Goal: Transaction & Acquisition: Purchase product/service

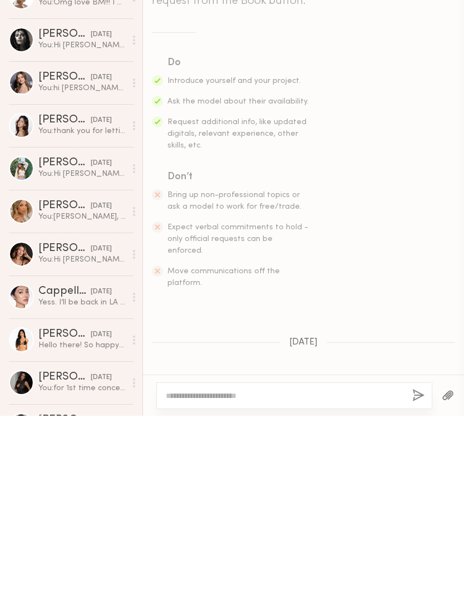
scroll to position [570, 0]
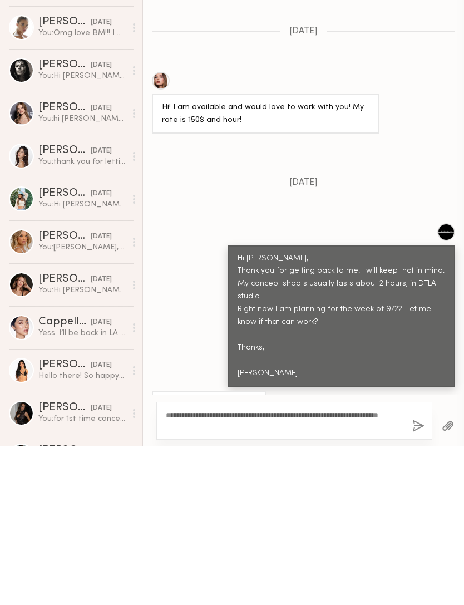
type textarea "**********"
click at [414, 578] on button "button" at bounding box center [418, 585] width 12 height 14
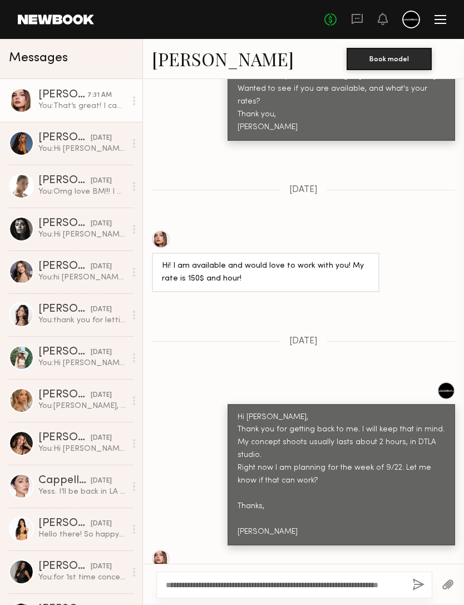
scroll to position [805, 0]
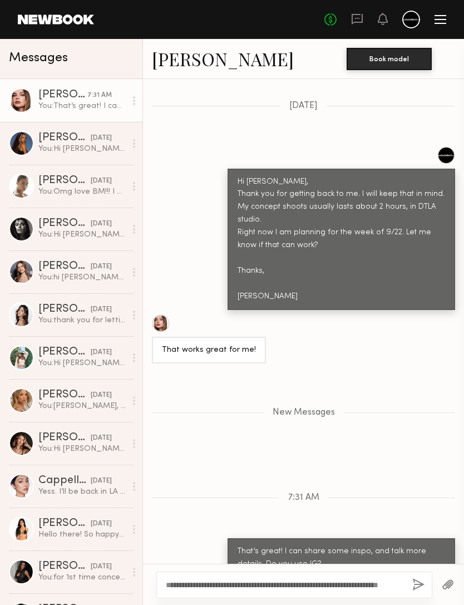
click at [53, 143] on div "Maria F." at bounding box center [64, 137] width 52 height 11
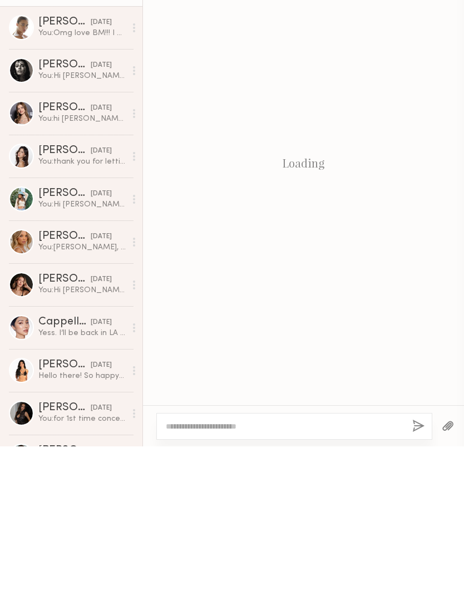
scroll to position [806, 0]
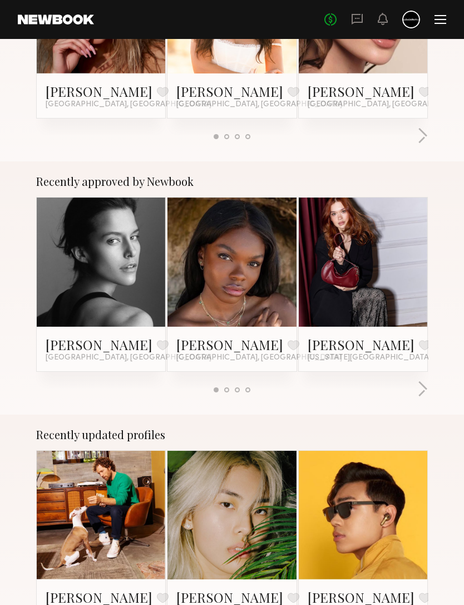
scroll to position [321, 0]
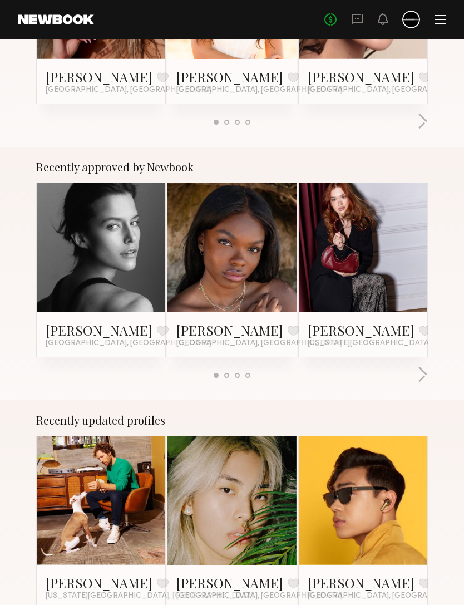
click at [426, 370] on button "button" at bounding box center [422, 376] width 11 height 18
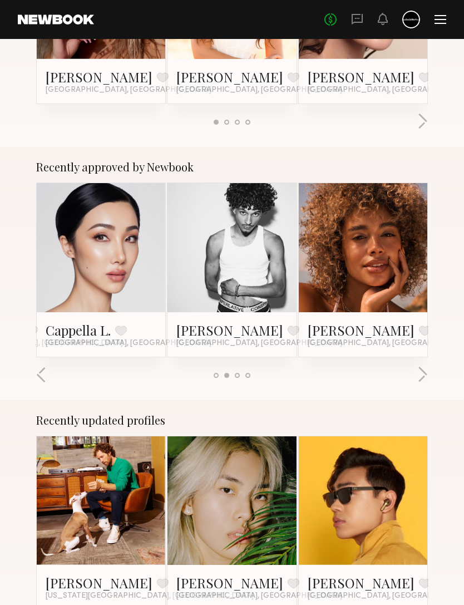
click at [424, 375] on button "button" at bounding box center [422, 375] width 11 height 18
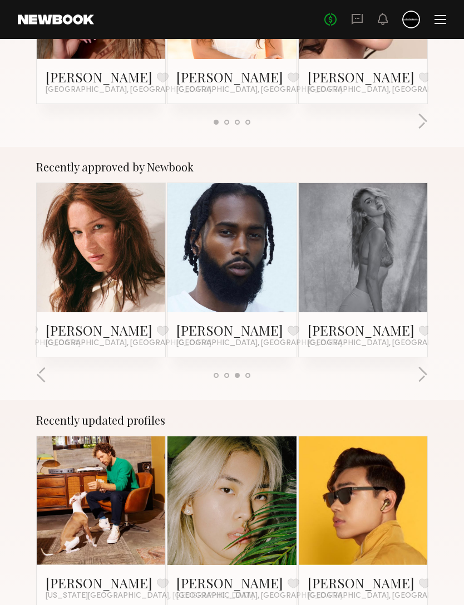
click at [424, 373] on button "button" at bounding box center [422, 375] width 11 height 18
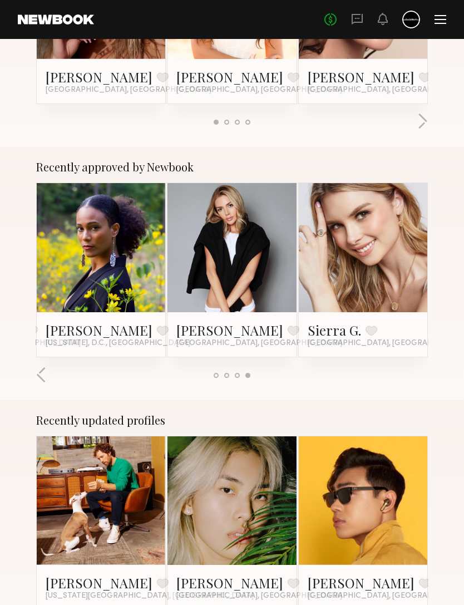
click at [421, 376] on div at bounding box center [232, 375] width 392 height 18
click at [426, 376] on div at bounding box center [232, 375] width 392 height 18
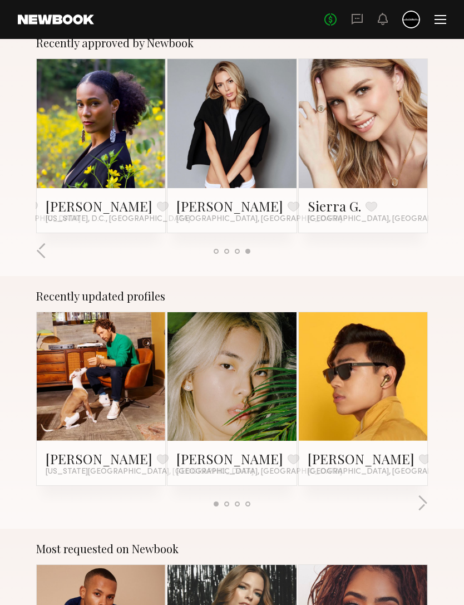
scroll to position [526, 0]
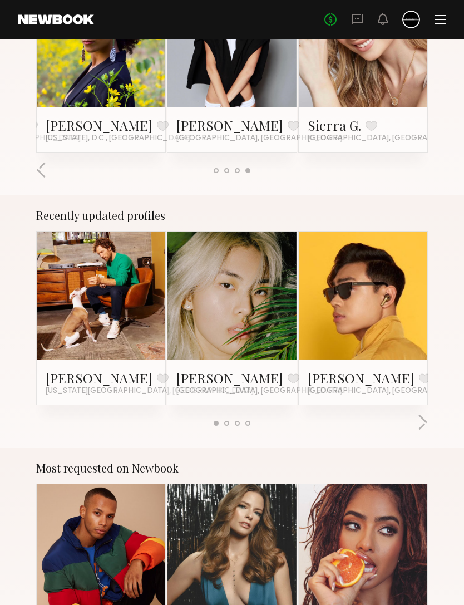
click at [427, 421] on button "button" at bounding box center [422, 424] width 11 height 18
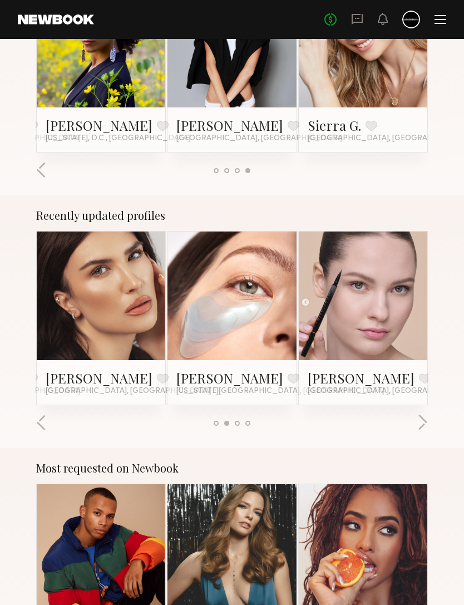
click at [46, 428] on button "button" at bounding box center [41, 423] width 11 height 18
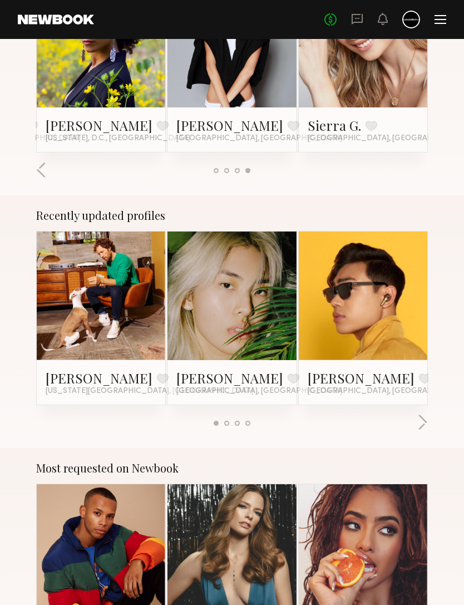
click at [419, 422] on button "button" at bounding box center [422, 423] width 11 height 18
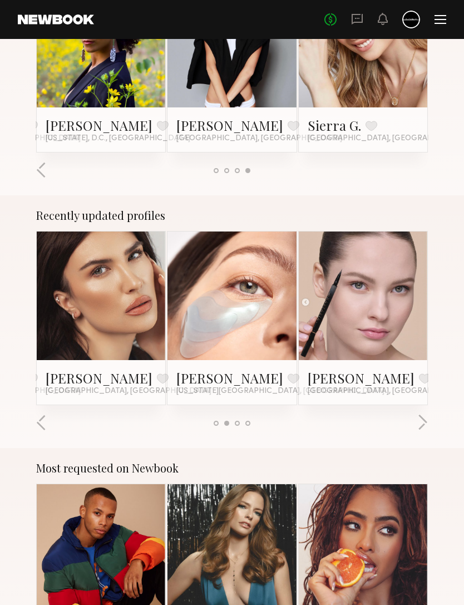
click at [415, 426] on div at bounding box center [232, 423] width 392 height 18
click at [421, 424] on button "button" at bounding box center [422, 423] width 11 height 18
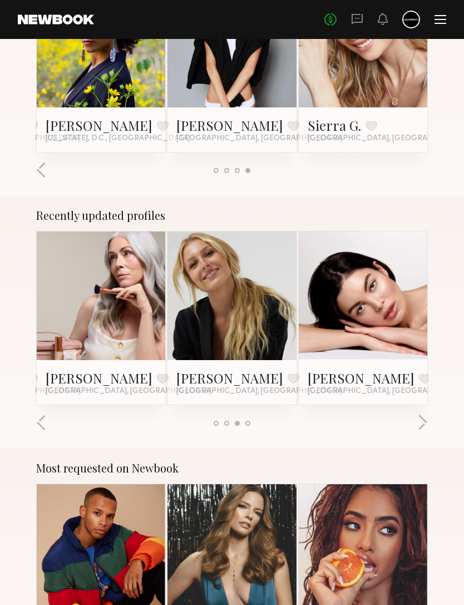
click at [421, 422] on button "button" at bounding box center [422, 423] width 11 height 18
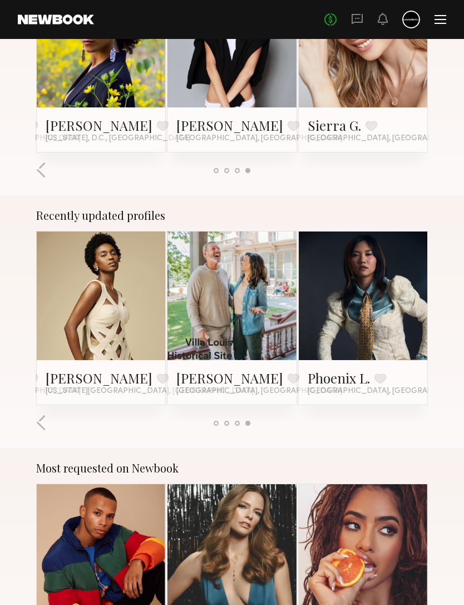
click at [420, 420] on div at bounding box center [232, 423] width 392 height 18
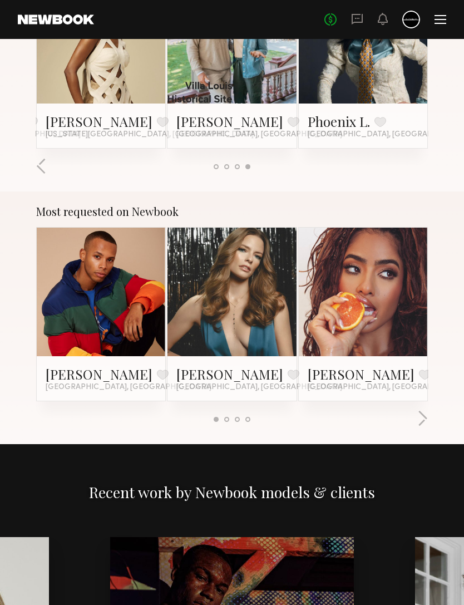
scroll to position [851, 0]
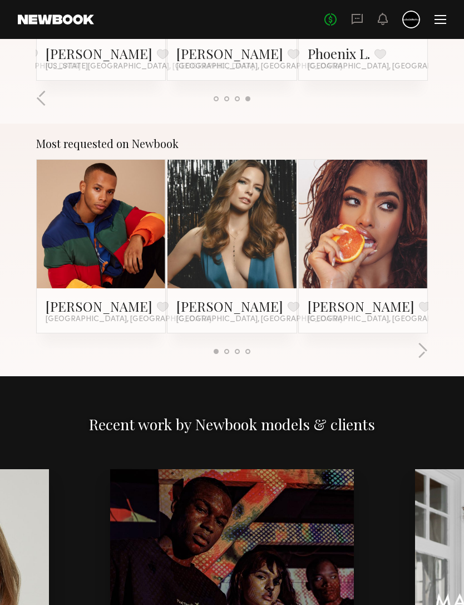
click at [422, 346] on button "button" at bounding box center [422, 351] width 11 height 18
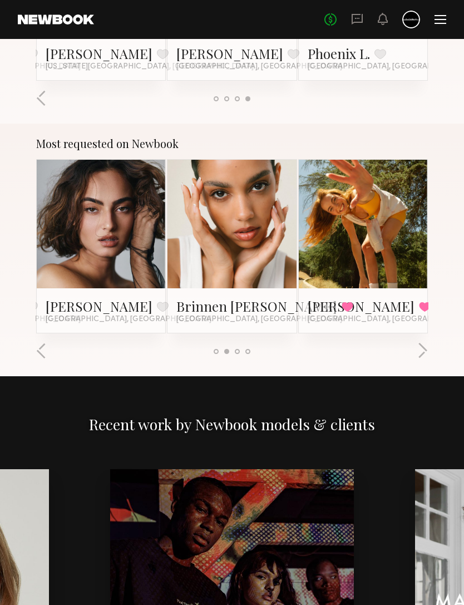
click at [40, 349] on button "button" at bounding box center [41, 351] width 11 height 18
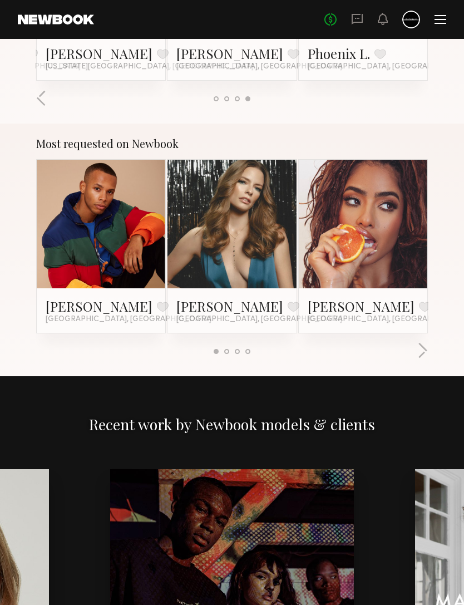
click at [203, 302] on link "Jess M." at bounding box center [229, 306] width 107 height 18
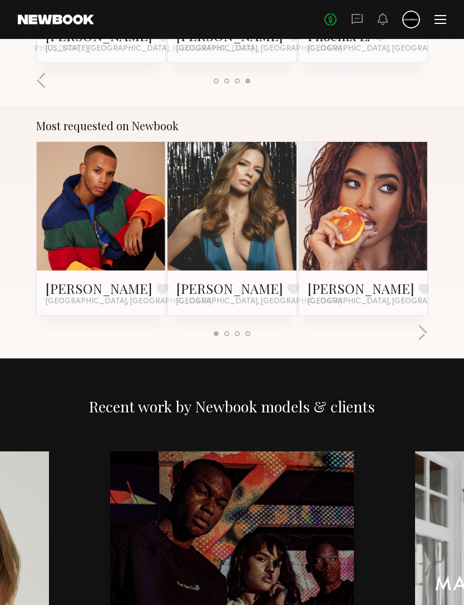
click at [427, 326] on button "button" at bounding box center [422, 333] width 11 height 18
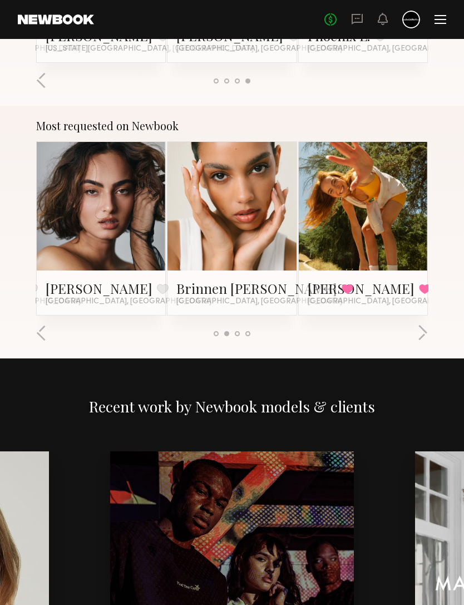
click at [341, 285] on link "Haley G." at bounding box center [361, 288] width 107 height 18
click at [421, 338] on button "button" at bounding box center [422, 333] width 11 height 18
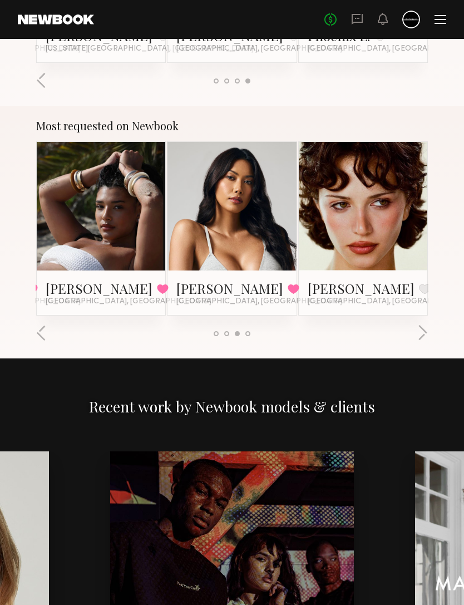
click at [71, 280] on link "Haleigh W." at bounding box center [99, 288] width 107 height 18
click at [203, 283] on link "Ericka B." at bounding box center [229, 288] width 107 height 18
click at [422, 328] on button "button" at bounding box center [422, 333] width 11 height 18
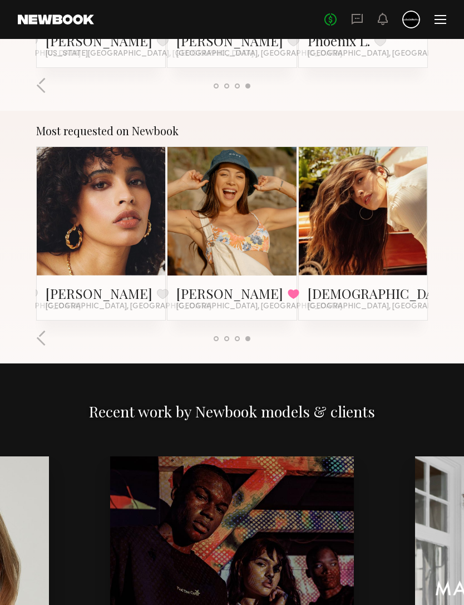
scroll to position [864, 0]
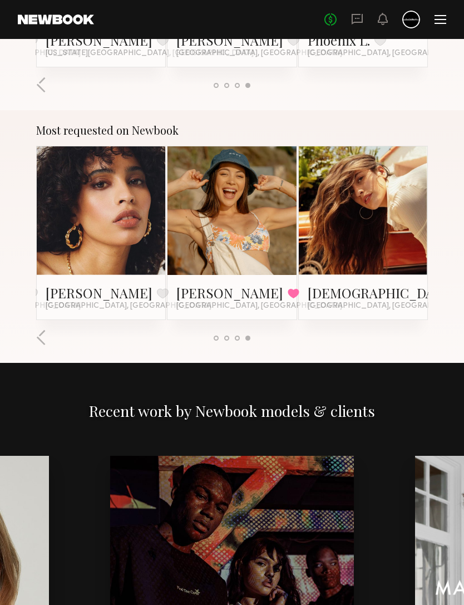
click at [195, 297] on link "Brynne E." at bounding box center [229, 293] width 107 height 18
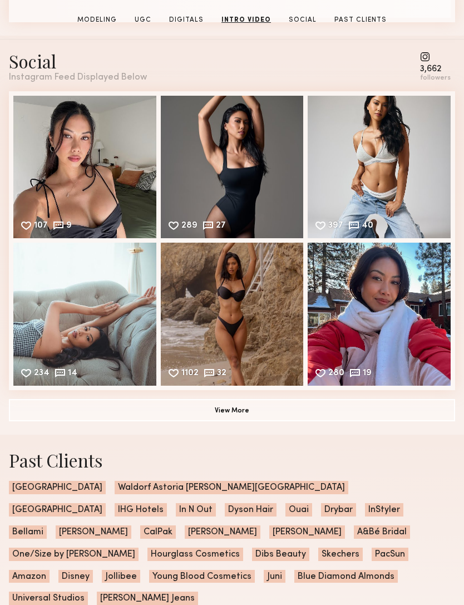
scroll to position [1882, 0]
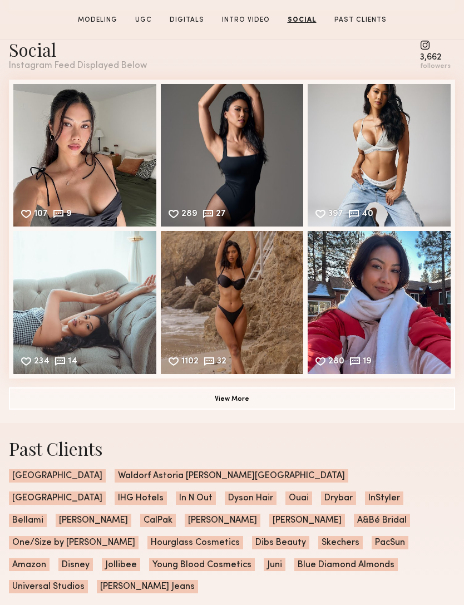
click at [151, 397] on button "View More" at bounding box center [232, 398] width 446 height 22
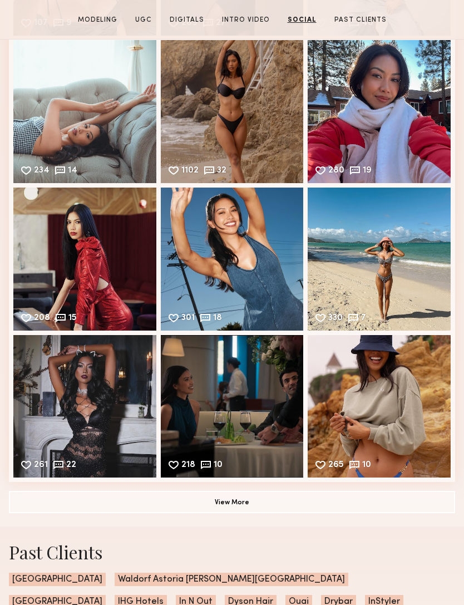
scroll to position [2235, 0]
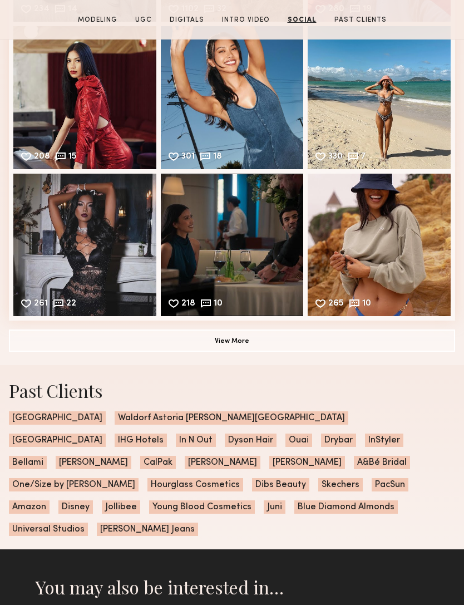
click at [392, 118] on div "330 7 Likes & comments displayed to show model’s engagement" at bounding box center [379, 97] width 143 height 143
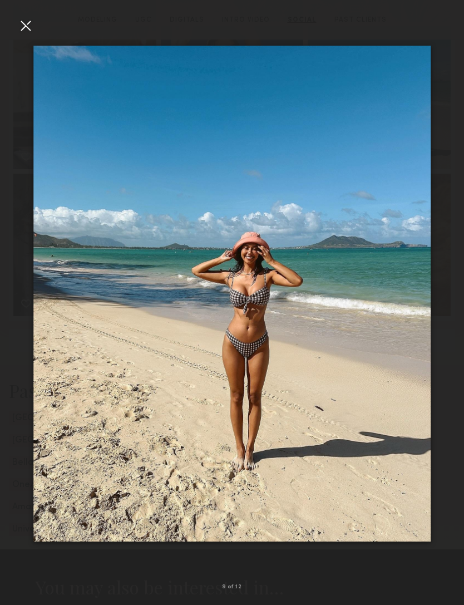
click at [30, 22] on div at bounding box center [26, 26] width 18 height 18
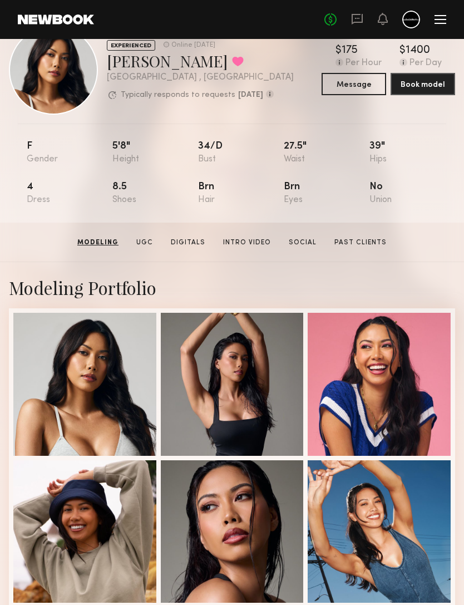
scroll to position [0, 0]
